Goal: Task Accomplishment & Management: Complete application form

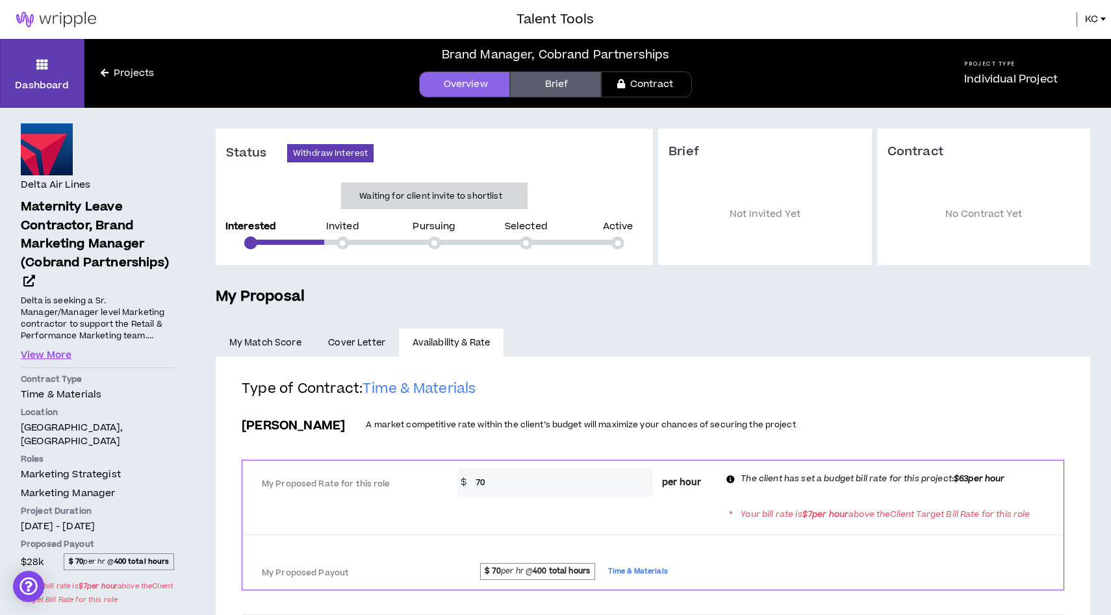
scroll to position [69, 0]
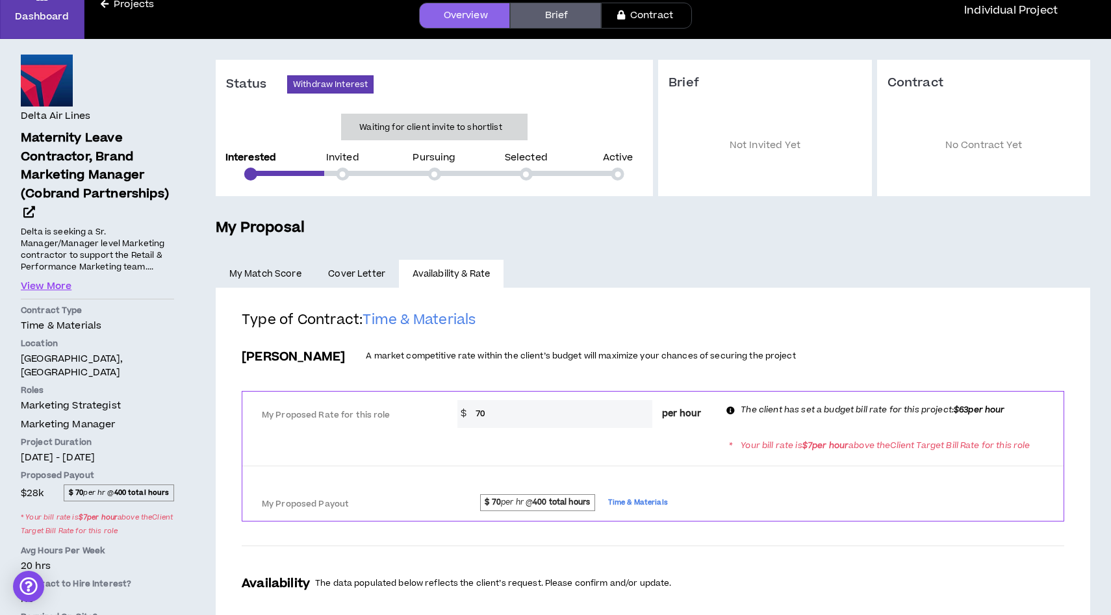
click at [672, 19] on link "Contract" at bounding box center [646, 16] width 91 height 26
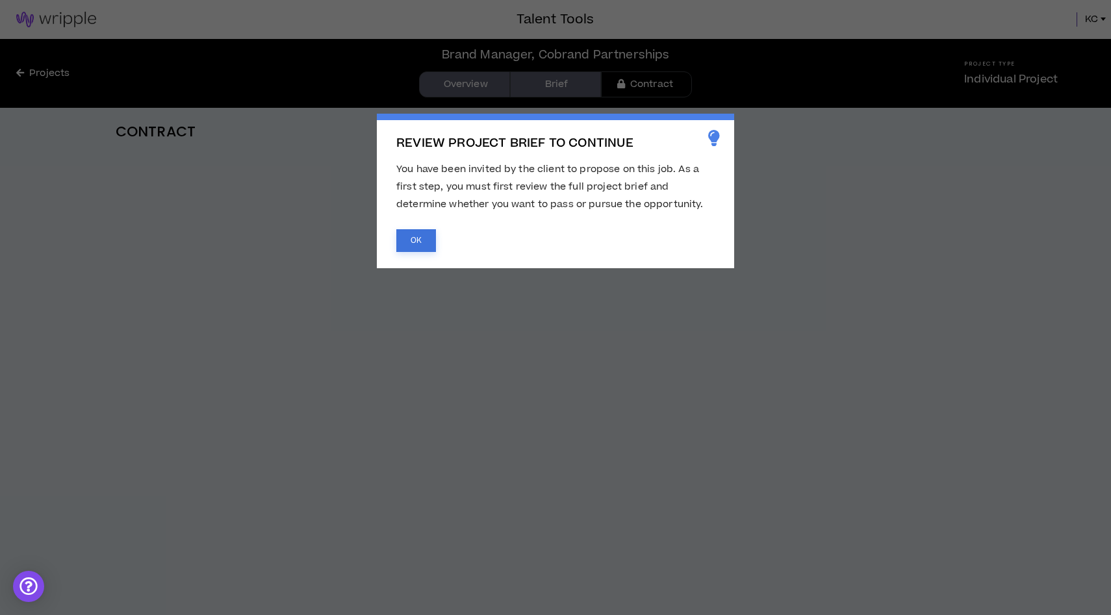
click at [403, 251] on button "OK" at bounding box center [416, 240] width 40 height 23
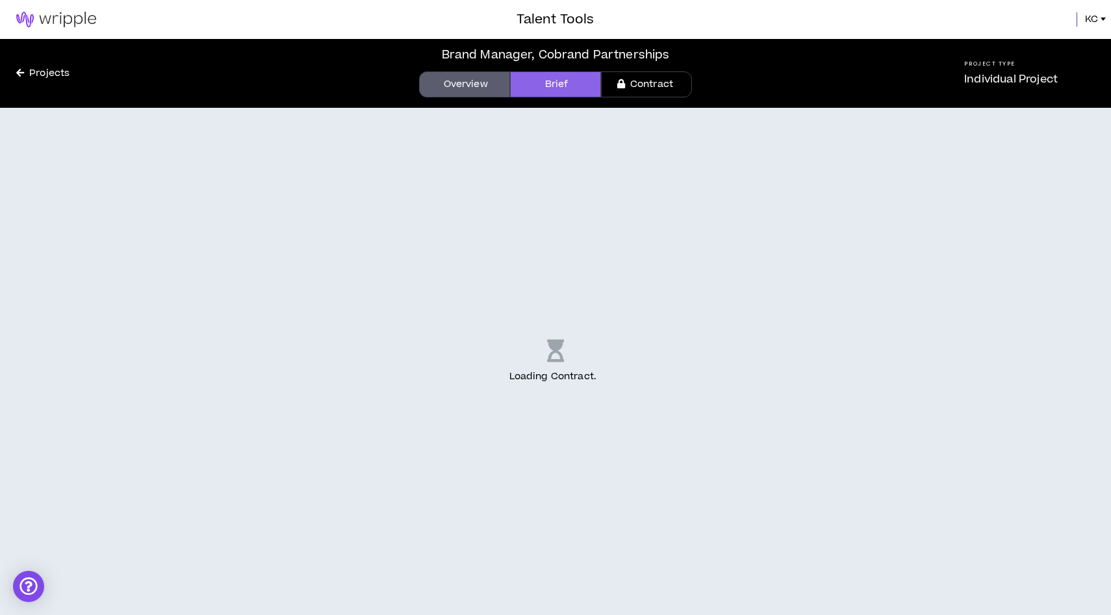
click at [416, 231] on button "OK" at bounding box center [416, 240] width 40 height 23
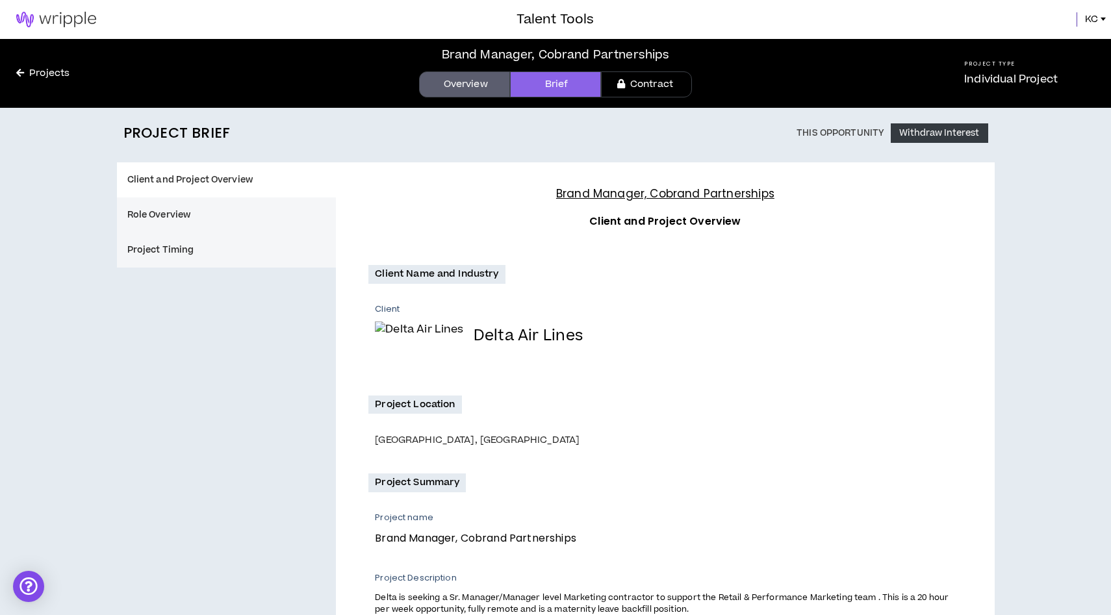
click at [655, 97] on div "Brand Manager, Cobrand Partnerships Overview Brief Contract" at bounding box center [555, 73] width 711 height 69
click at [655, 91] on link "Contract" at bounding box center [646, 84] width 91 height 26
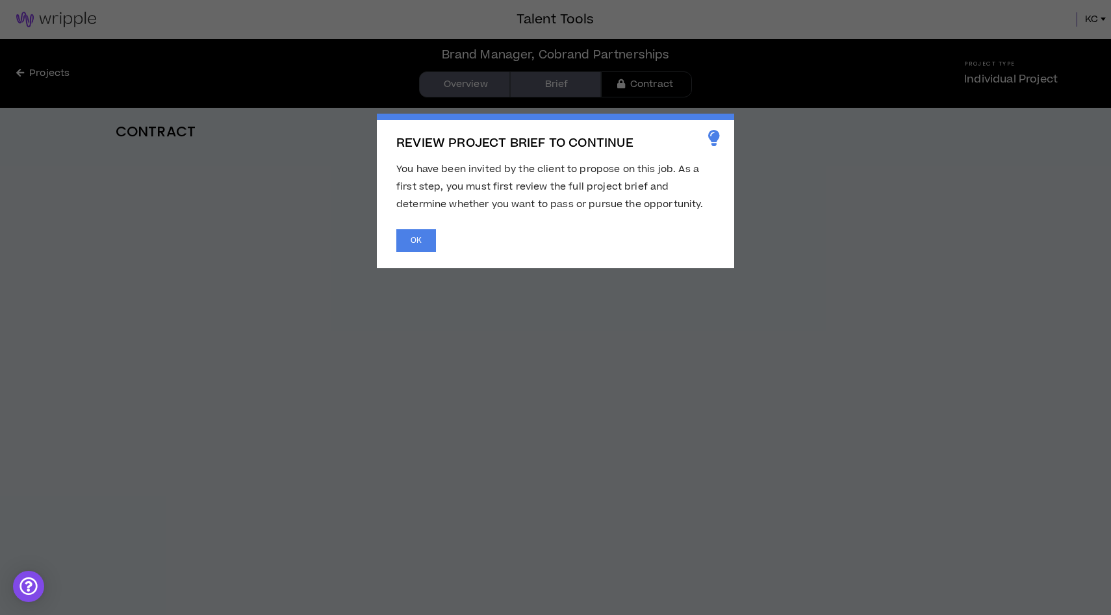
click at [470, 78] on span "REVIEW PROJECT BRIEF TO CONTINUE You have been invited by the client to propose…" at bounding box center [555, 307] width 1111 height 615
click at [438, 220] on div "REVIEW PROJECT BRIEF TO CONTINUE You have been invited by the client to propose…" at bounding box center [555, 191] width 357 height 155
click at [431, 227] on div "REVIEW PROJECT BRIEF TO CONTINUE You have been invited by the client to propose…" at bounding box center [555, 191] width 357 height 155
click at [429, 240] on button "OK" at bounding box center [416, 240] width 40 height 23
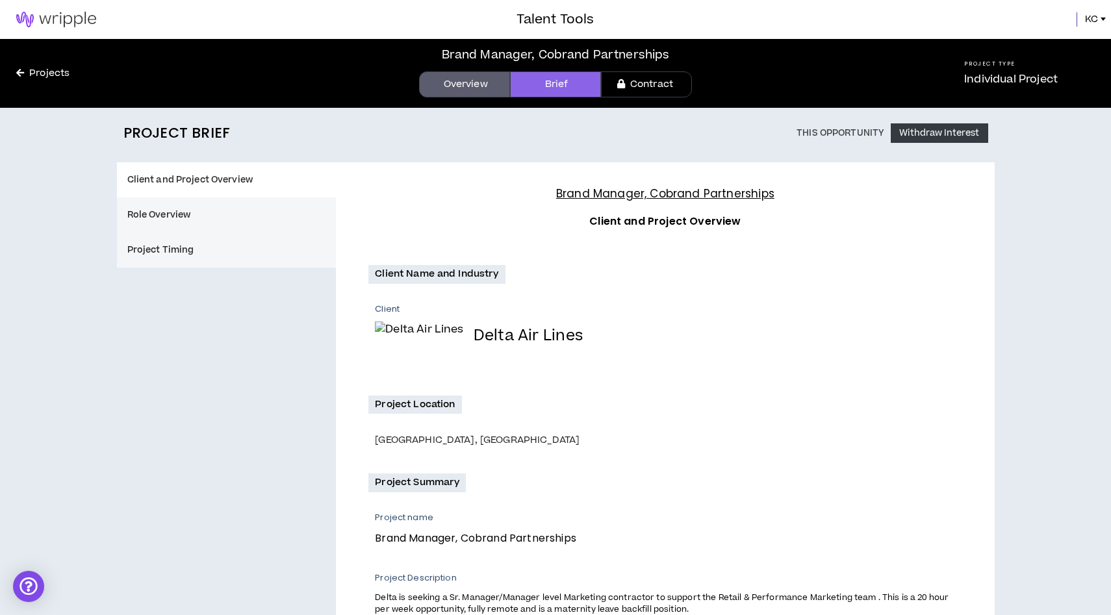
click at [475, 89] on body "Talent Tools KC Projects Brand Manager, Cobrand Partnerships Overview Brief Con…" at bounding box center [555, 307] width 1111 height 615
click at [475, 89] on link "Overview" at bounding box center [464, 84] width 91 height 26
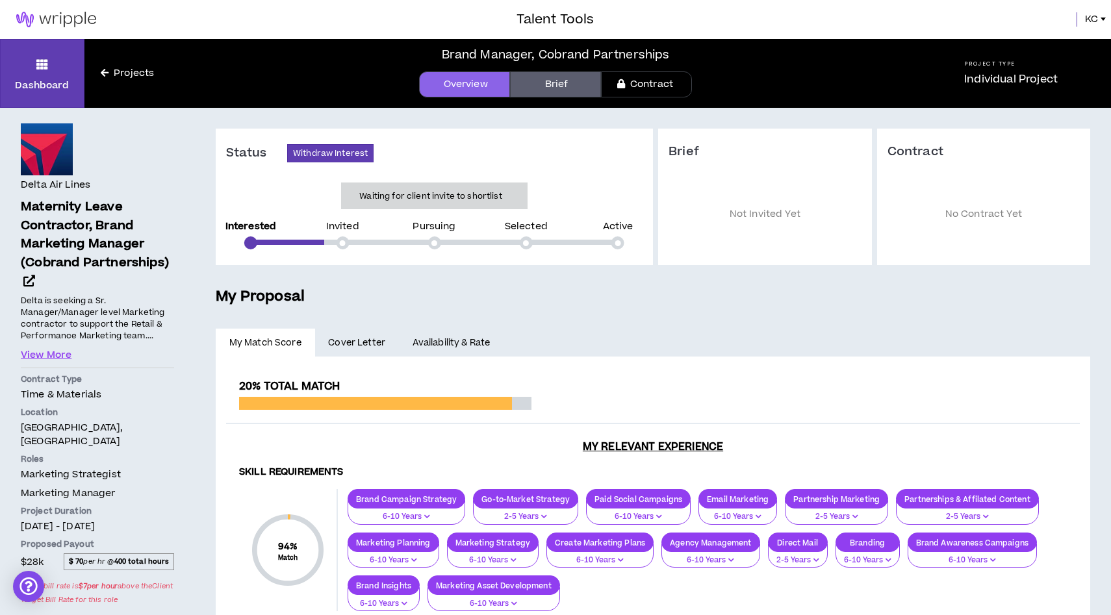
click at [468, 84] on link "Overview" at bounding box center [464, 84] width 91 height 26
click at [445, 342] on link "Availability & Rate" at bounding box center [451, 343] width 105 height 29
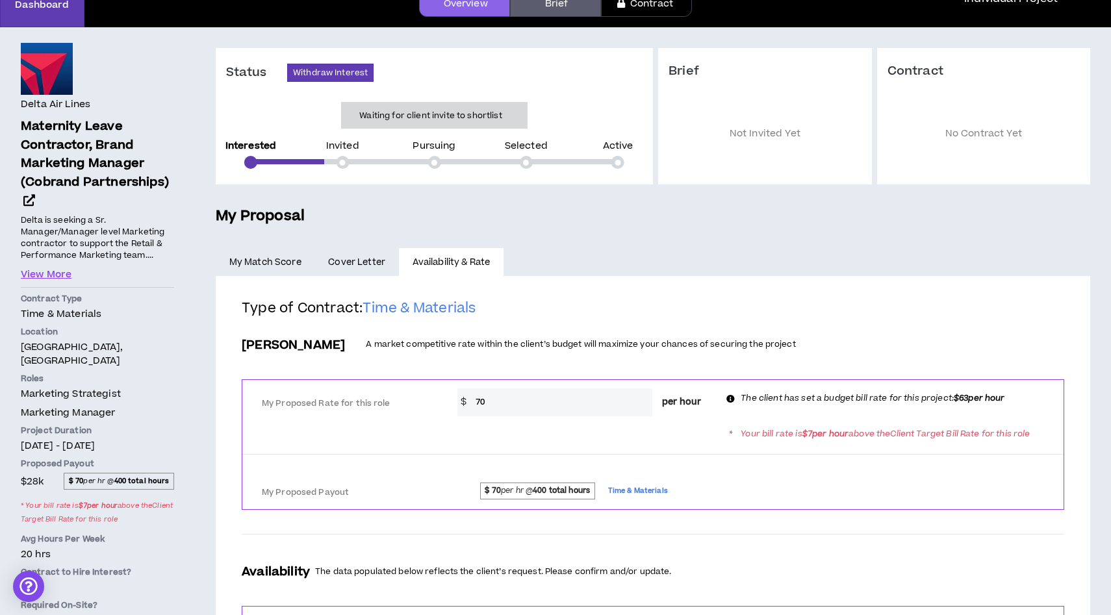
scroll to position [200, 0]
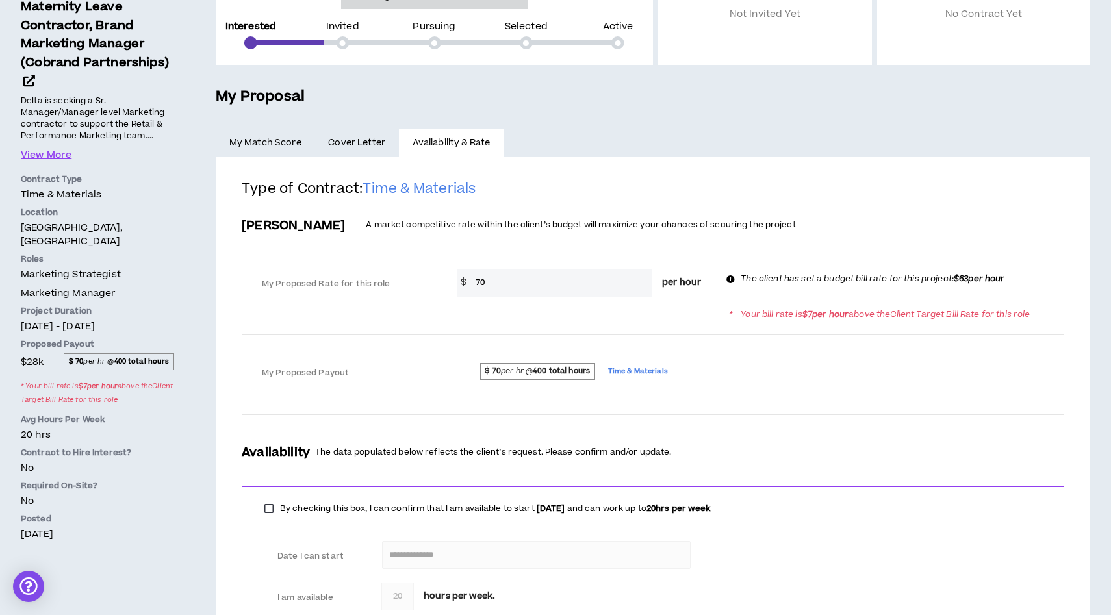
click at [544, 299] on div "My Proposed Rate for this role * $ 70 per hour The client has set a budget bill…" at bounding box center [652, 281] width 821 height 42
click at [544, 293] on input "70" at bounding box center [560, 283] width 183 height 28
click at [537, 281] on input "70" at bounding box center [560, 283] width 183 height 28
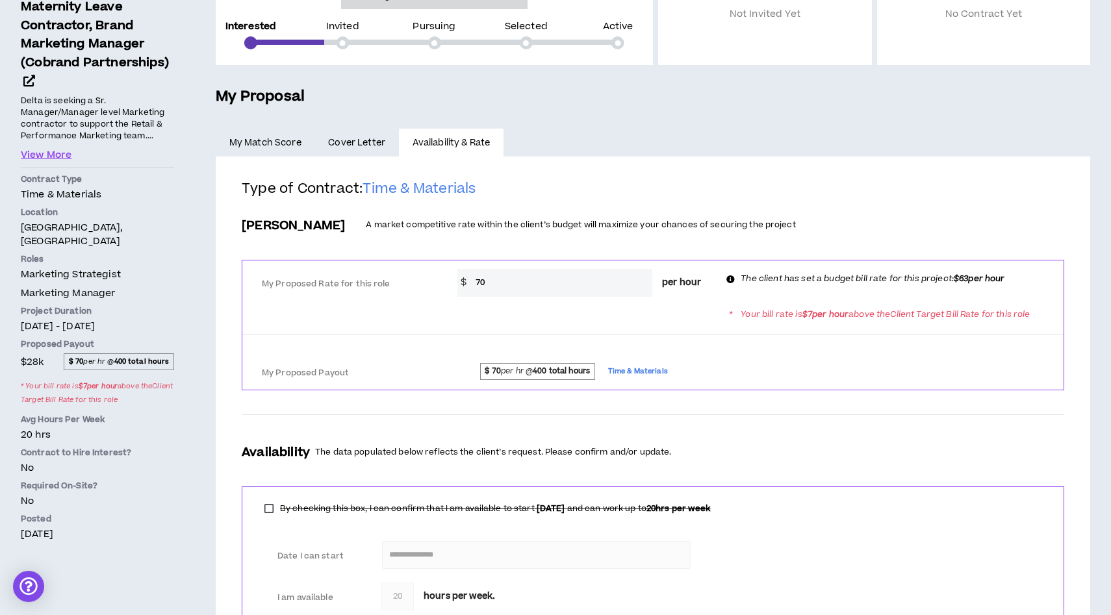
click at [537, 281] on input "70" at bounding box center [560, 283] width 183 height 28
type input "63"
click at [939, 212] on div "Bill Rate A market competitive rate within the client’s budget will maximize yo…" at bounding box center [653, 226] width 822 height 28
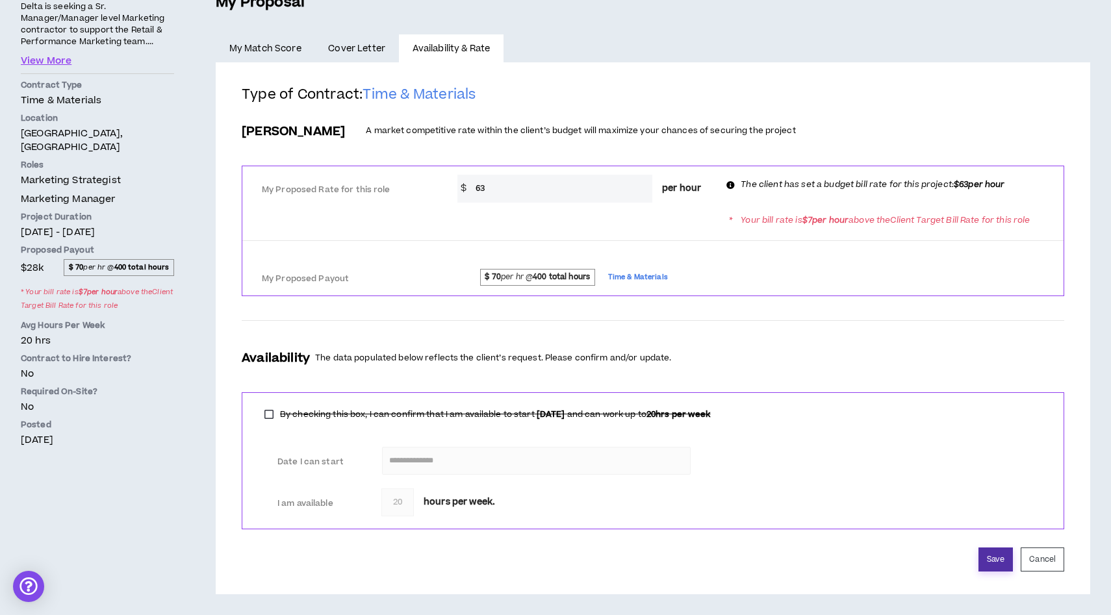
click at [999, 560] on button "Save" at bounding box center [995, 560] width 34 height 24
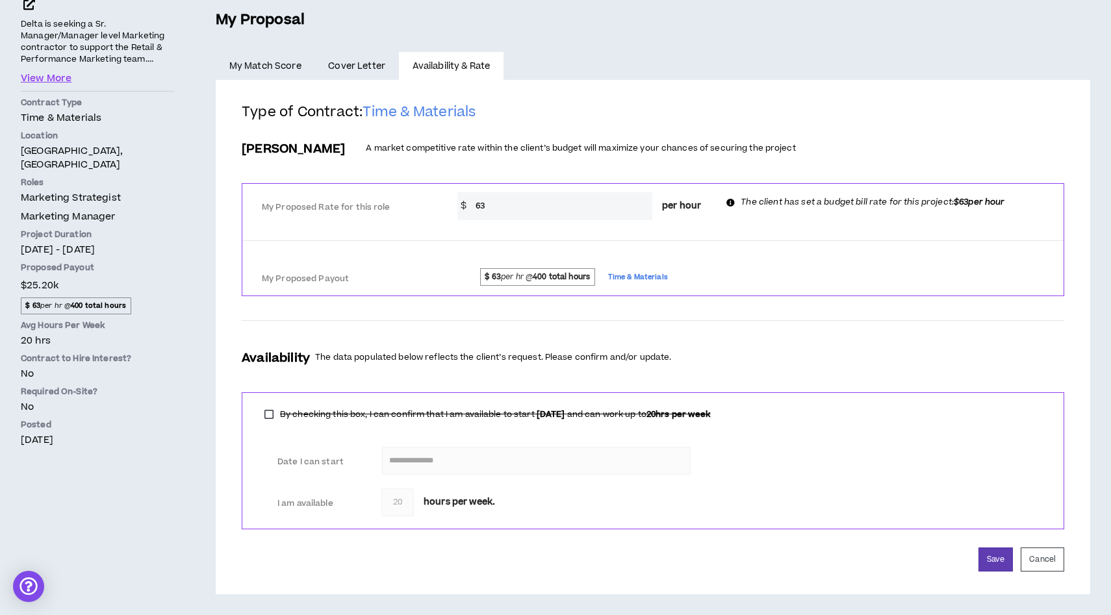
scroll to position [277, 0]
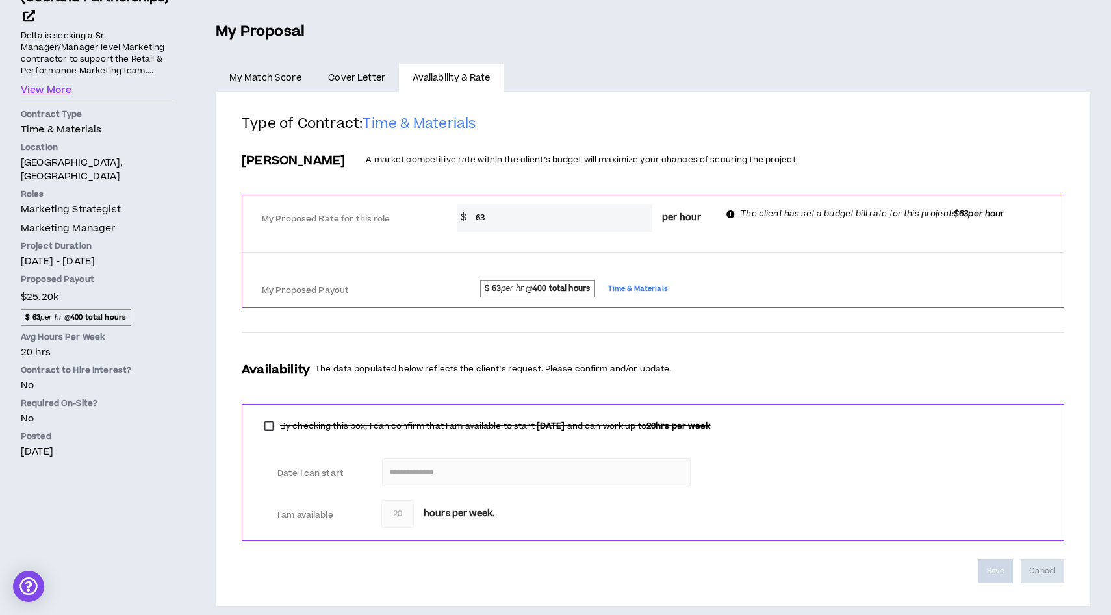
scroll to position [277, 0]
